Goal: Task Accomplishment & Management: Manage account settings

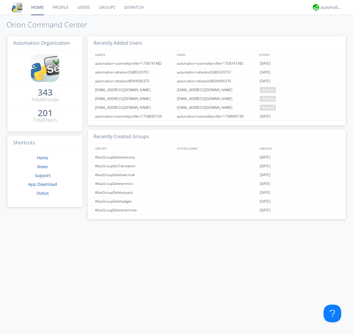
click at [83, 7] on link "Users" at bounding box center [83, 7] width 21 height 15
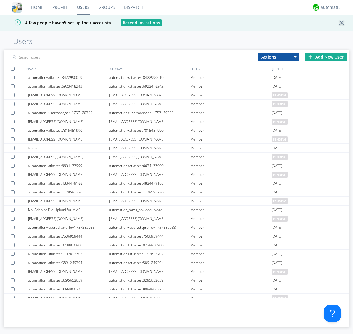
click at [326, 57] on div "Add New User" at bounding box center [325, 57] width 41 height 9
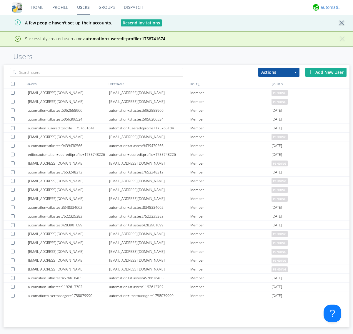
click at [330, 7] on div "automation+atlas" at bounding box center [331, 7] width 22 height 6
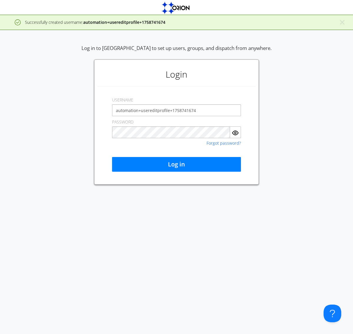
type input "automation+usereditprofile+1758741674"
click at [176, 164] on button "Log in" at bounding box center [176, 164] width 129 height 15
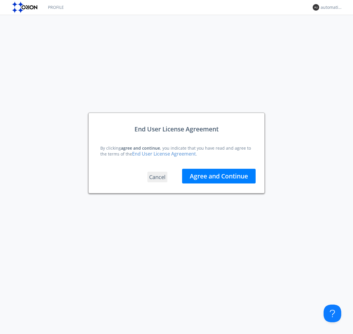
click at [219, 176] on button "Agree and Continue" at bounding box center [219, 176] width 74 height 15
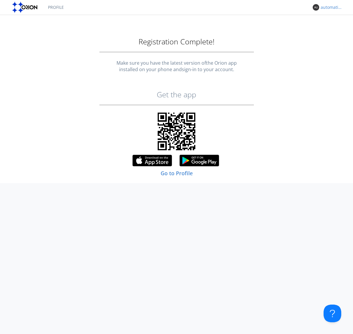
click at [330, 7] on div "automation+usereditprofile+1758741674" at bounding box center [331, 7] width 22 height 6
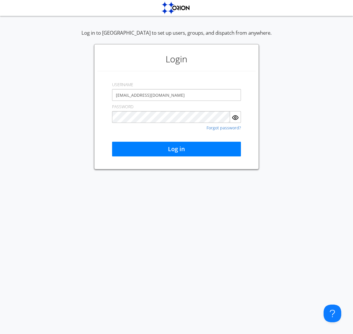
type input "[EMAIL_ADDRESS][DOMAIN_NAME]"
click at [176, 149] on button "Log in" at bounding box center [176, 149] width 129 height 15
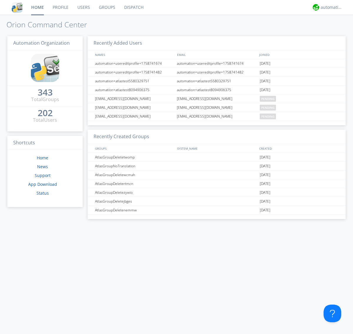
click at [83, 7] on link "Users" at bounding box center [83, 7] width 21 height 15
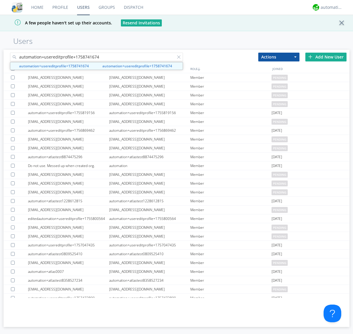
type input "automation+usereditprofile+1758741674"
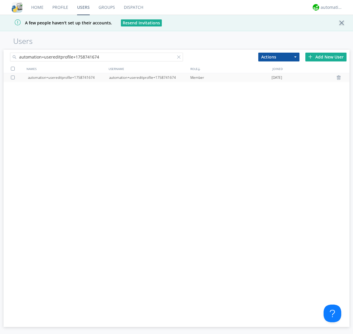
click at [149, 77] on div "automation+usereditprofile+1758741674" at bounding box center [149, 77] width 81 height 9
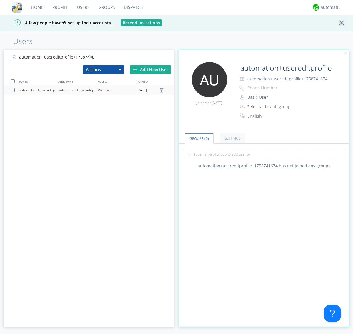
click at [232, 138] on link "Settings" at bounding box center [232, 138] width 25 height 10
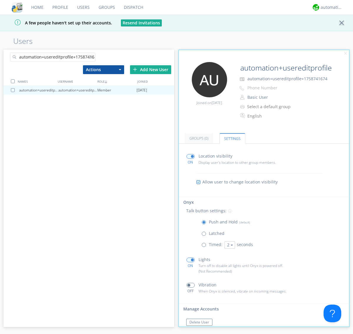
click at [202, 330] on button "Reset Password" at bounding box center [202, 333] width 32 height 7
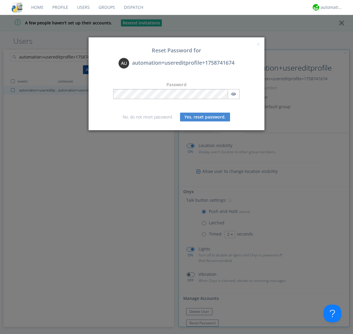
click at [205, 117] on button "Yes, reset password." at bounding box center [205, 117] width 50 height 9
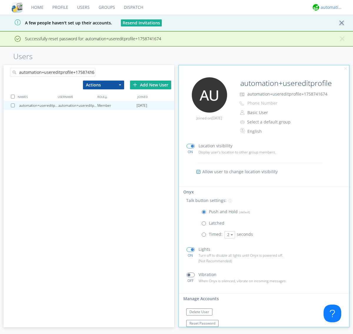
click at [330, 7] on div "automation+atlas" at bounding box center [331, 7] width 22 height 6
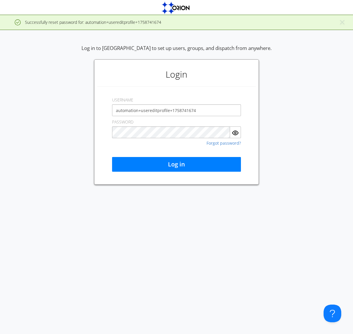
type input "automation+usereditprofile+1758741674"
click at [176, 164] on button "Log in" at bounding box center [176, 164] width 129 height 15
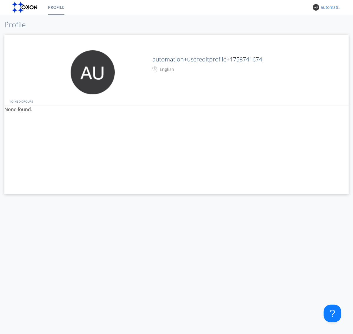
click at [330, 7] on div "automation+usereditprofile+1758741674" at bounding box center [331, 7] width 22 height 6
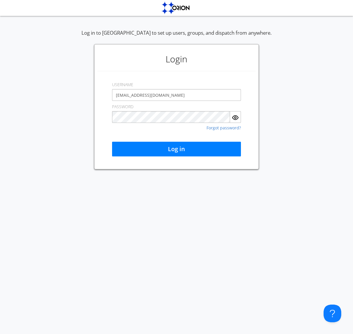
type input "[EMAIL_ADDRESS][DOMAIN_NAME]"
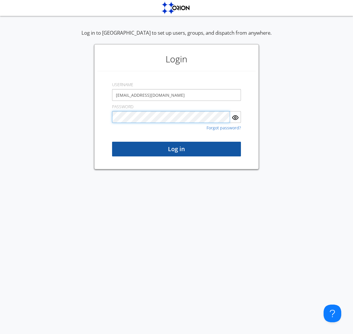
click at [176, 149] on button "Log in" at bounding box center [176, 149] width 129 height 15
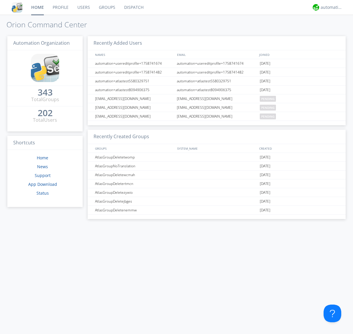
click at [83, 7] on link "Users" at bounding box center [83, 7] width 21 height 15
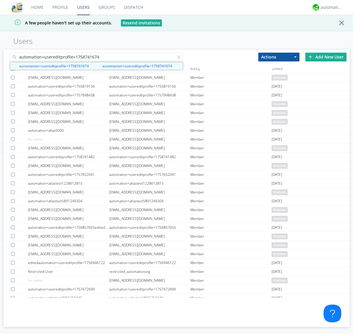
type input "automation+usereditprofile+1758741674"
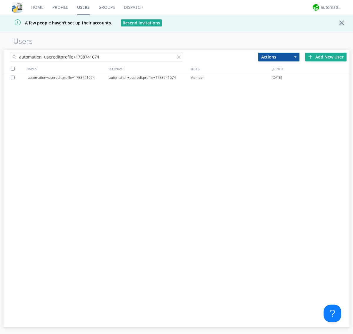
click at [14, 77] on div at bounding box center [14, 78] width 6 height 4
click at [279, 57] on button "Actions" at bounding box center [278, 57] width 41 height 9
click at [0, 0] on link "Delete User" at bounding box center [0, 0] width 0 height 0
